Goal: Information Seeking & Learning: Learn about a topic

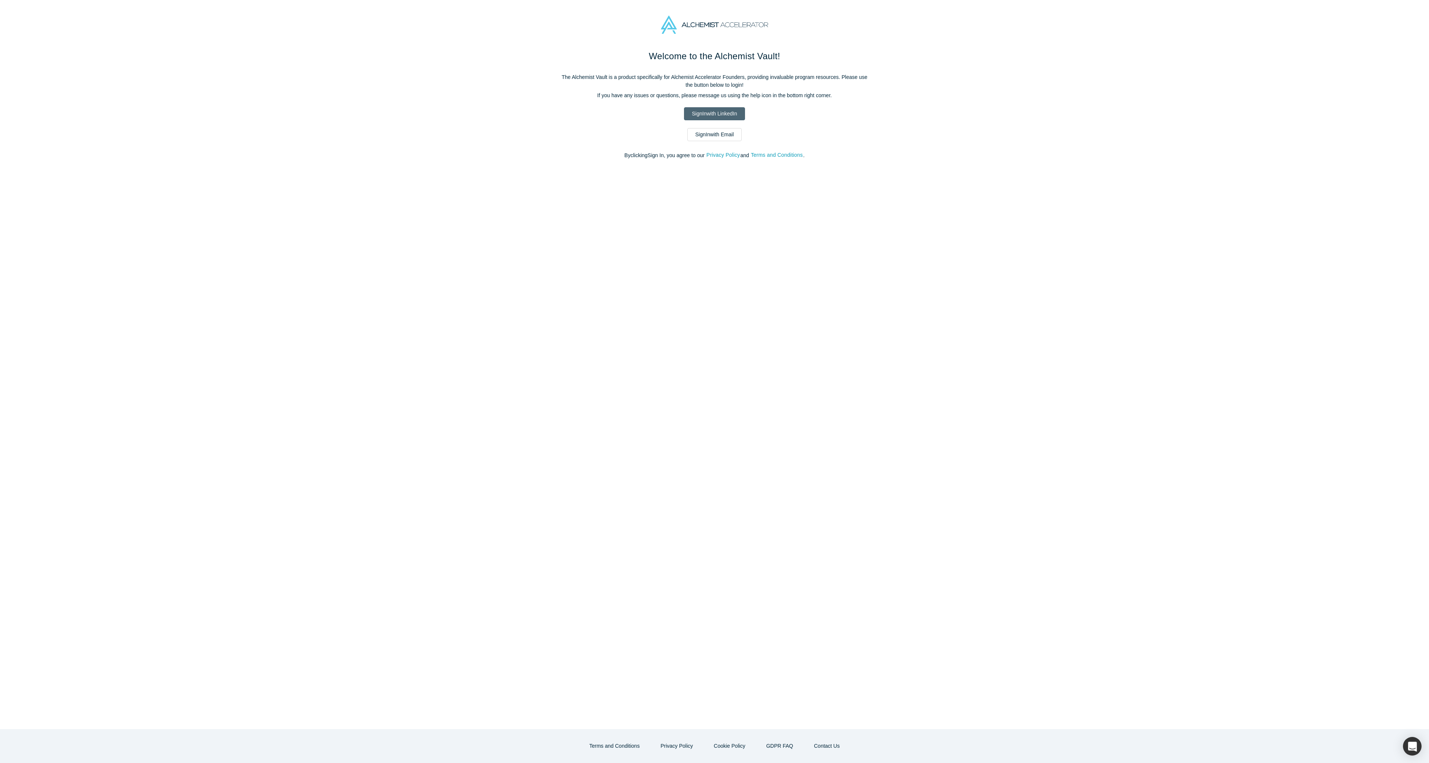
click at [699, 113] on link "Sign In with LinkedIn" at bounding box center [714, 113] width 61 height 13
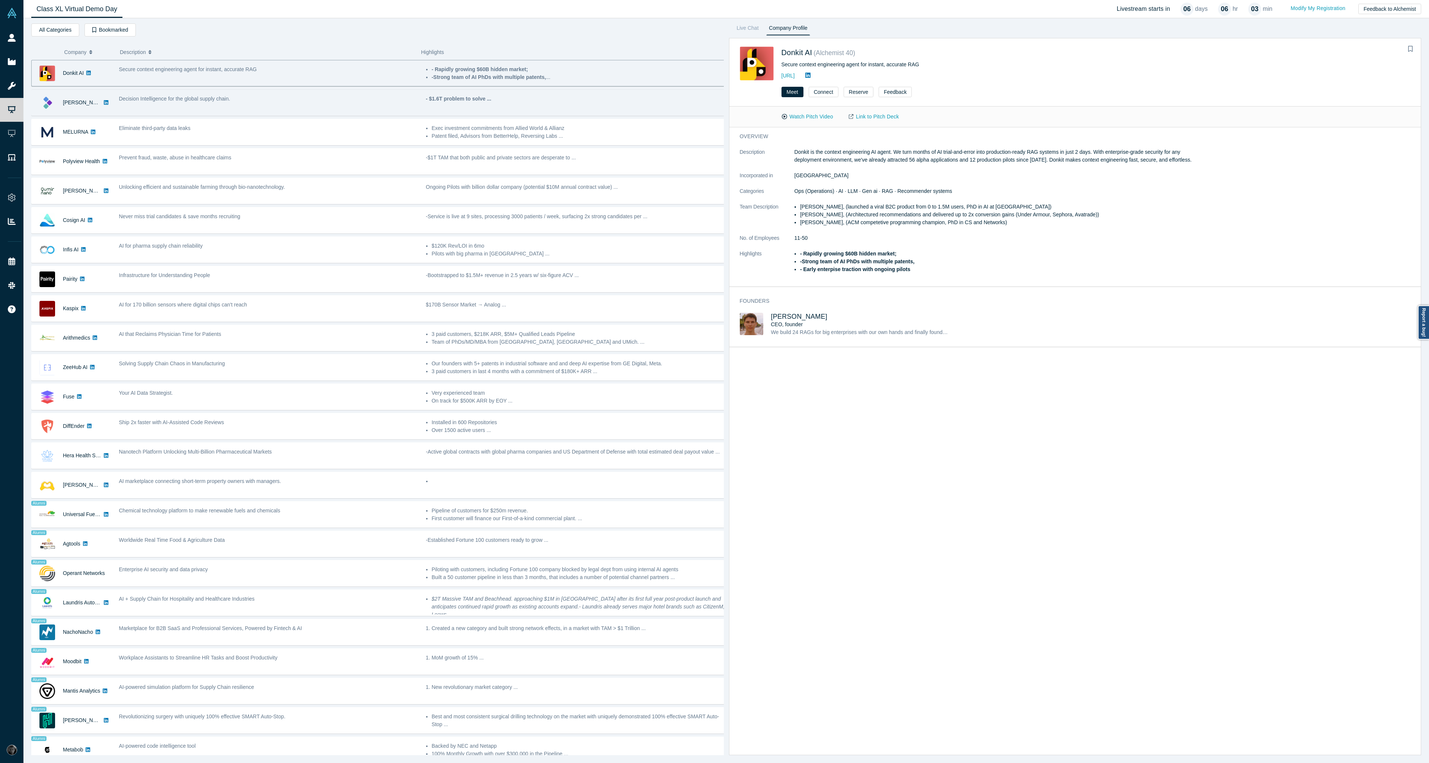
click at [253, 104] on div "Decision Intelligence for the global supply chain." at bounding box center [268, 102] width 307 height 23
